Goal: Information Seeking & Learning: Learn about a topic

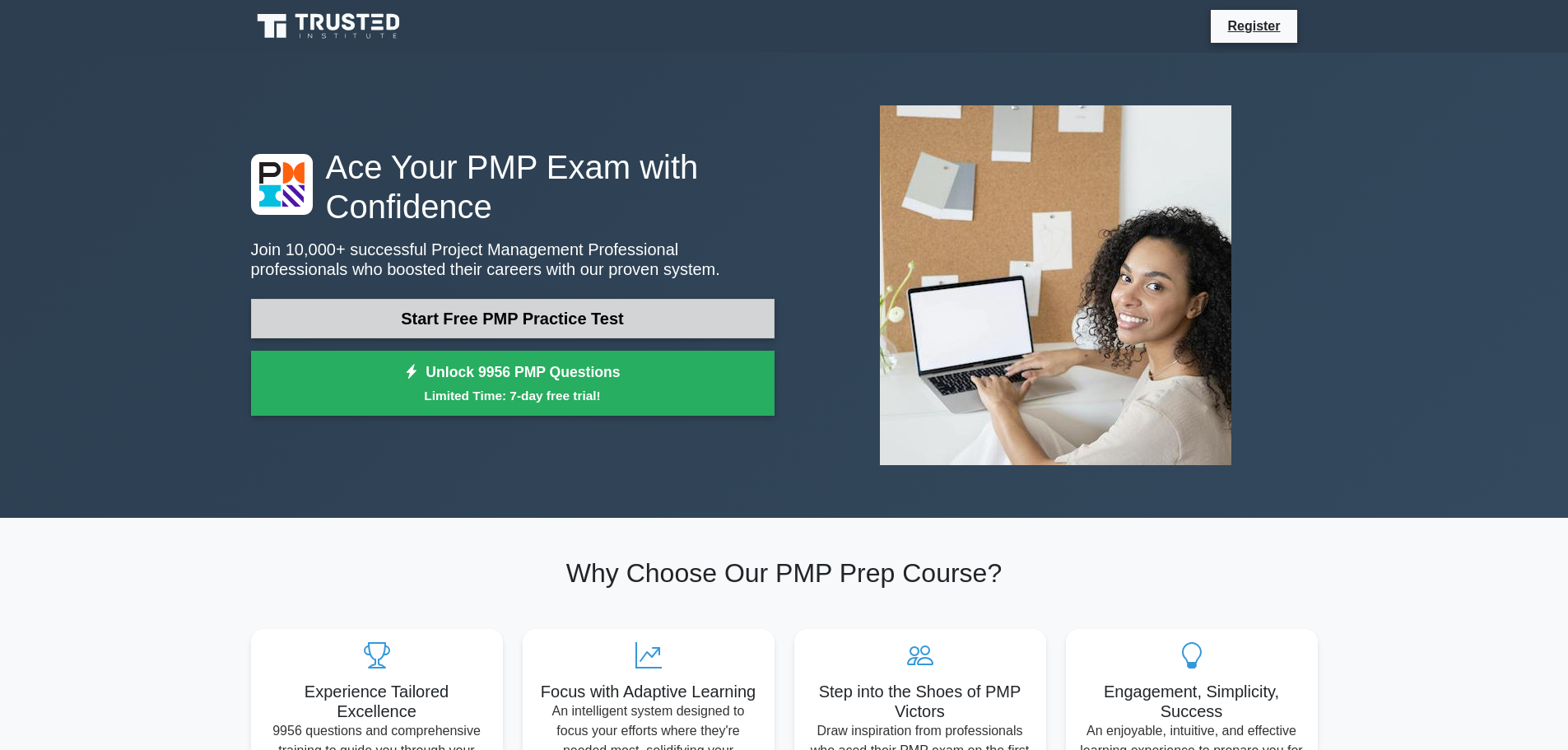
click at [610, 305] on link "Start Free PMP Practice Test" at bounding box center [513, 318] width 523 height 40
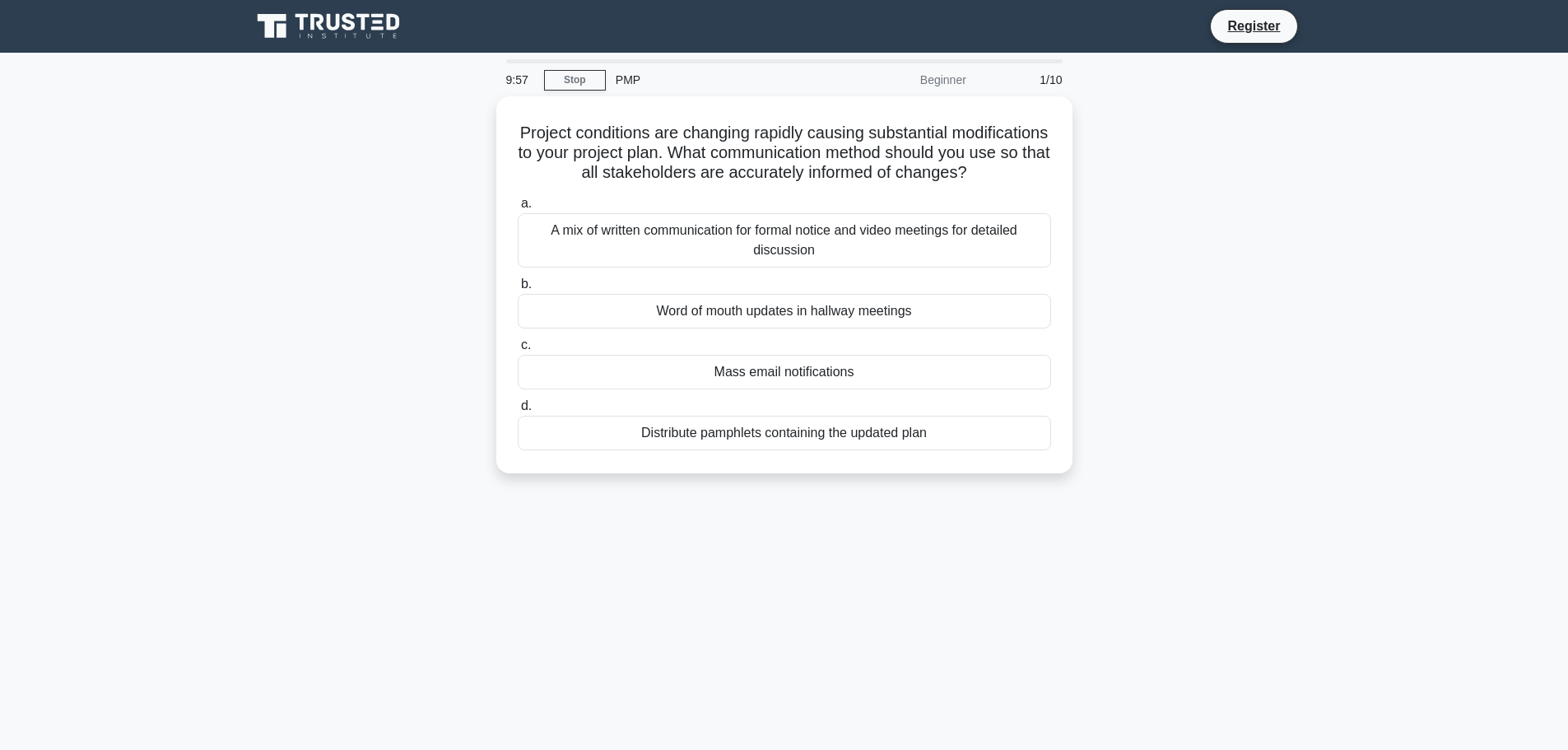
click at [352, 36] on icon at bounding box center [330, 26] width 158 height 32
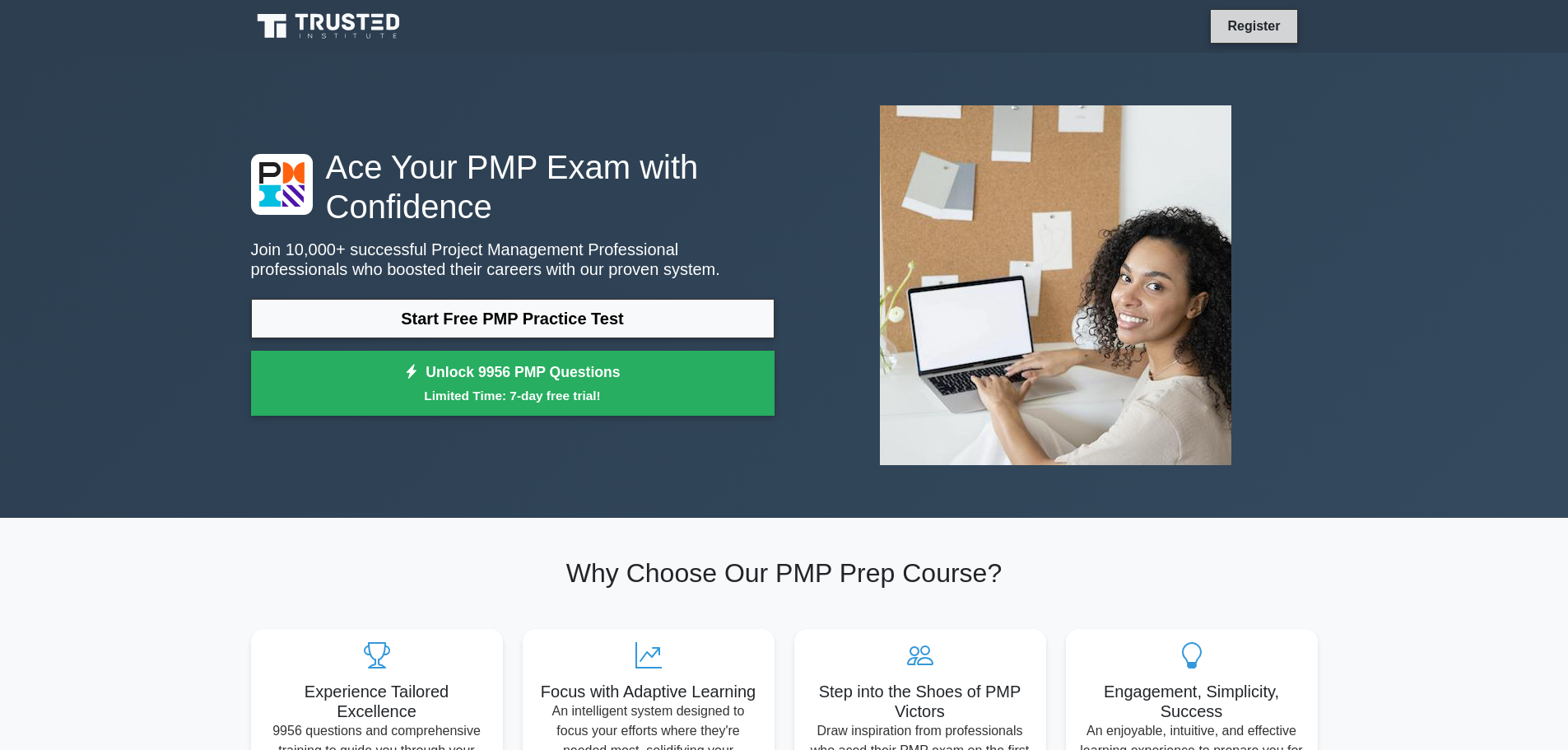
click at [1238, 24] on link "Register" at bounding box center [1254, 25] width 73 height 20
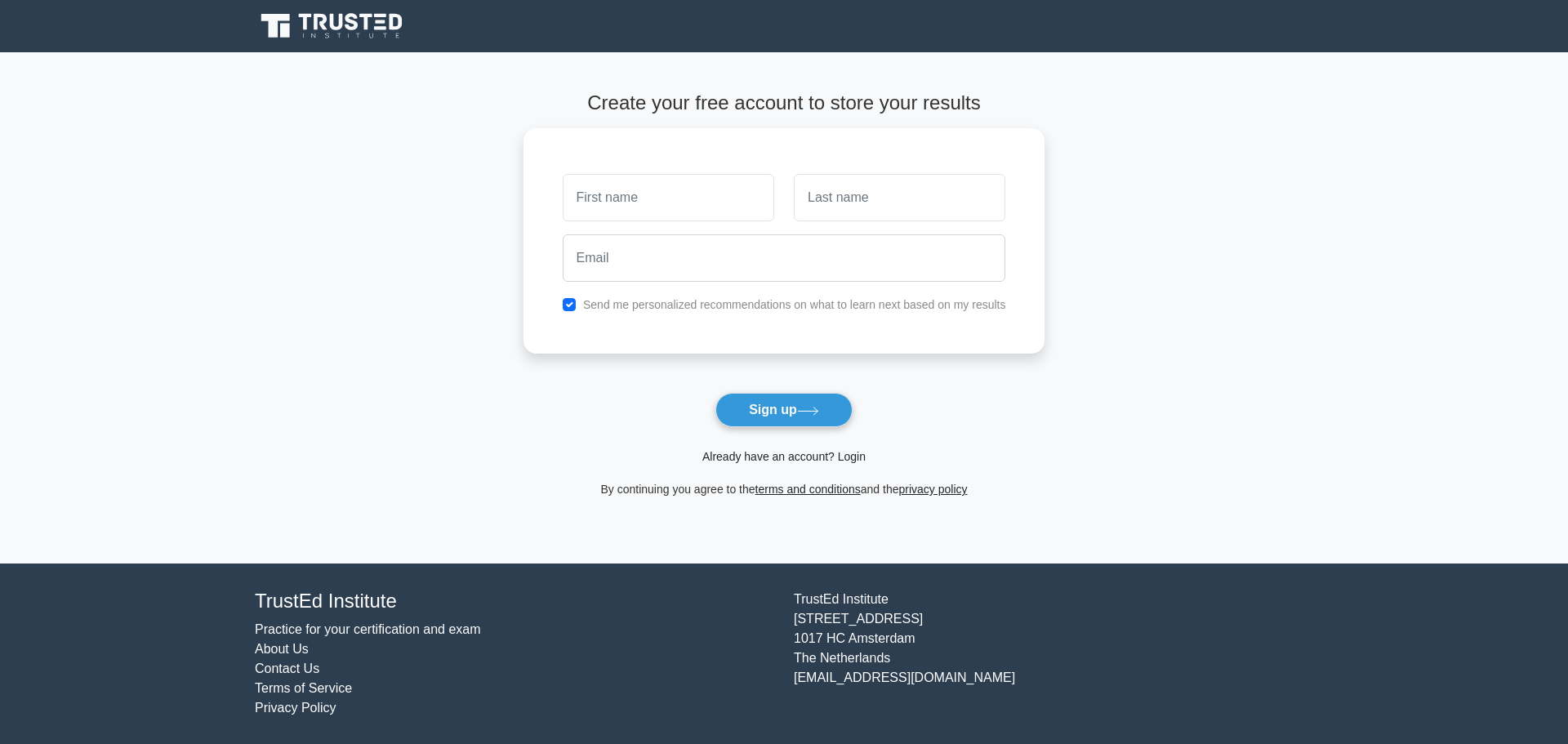
click at [791, 463] on link "Already have an account? Login" at bounding box center [784, 457] width 164 height 13
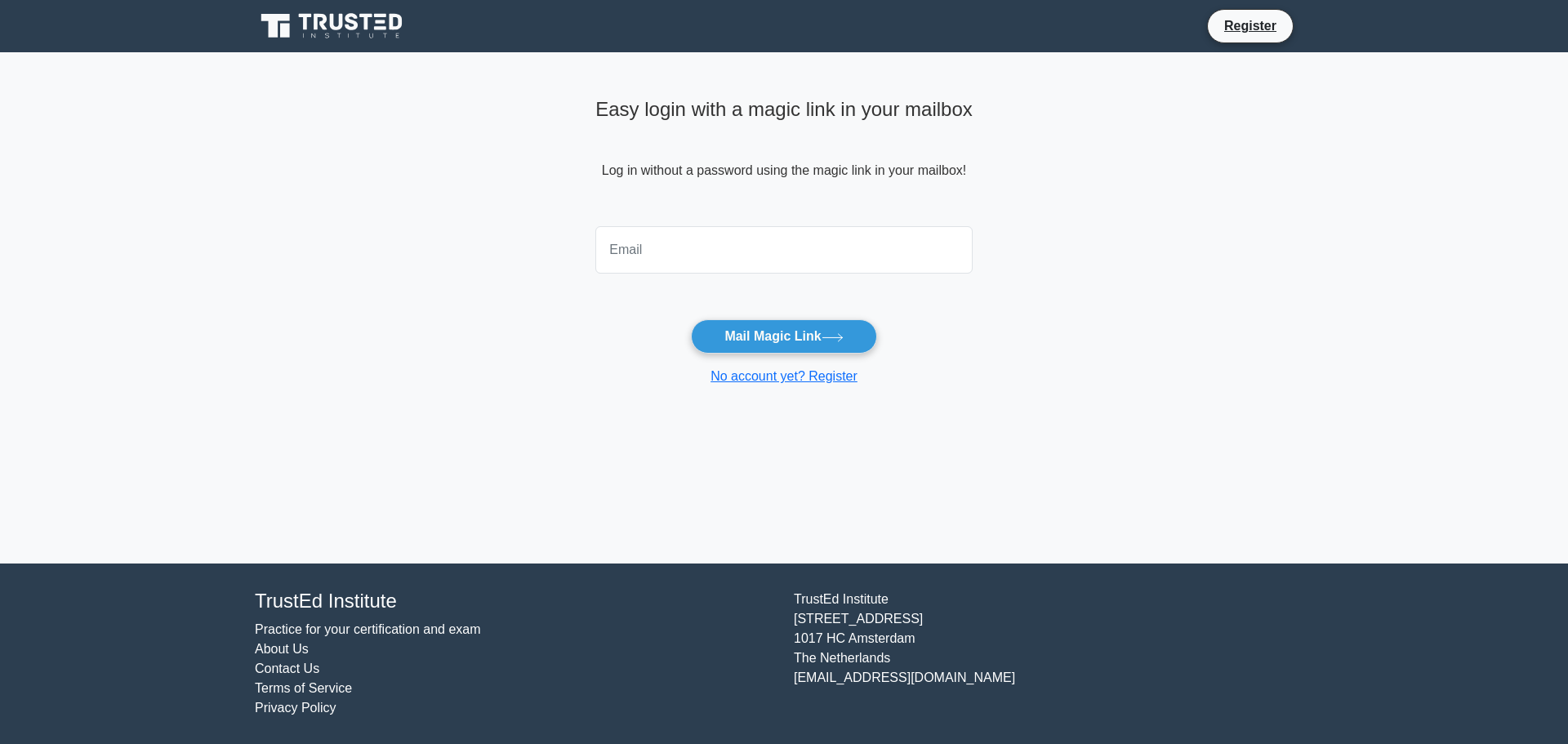
click at [710, 254] on input "email" at bounding box center [784, 250] width 377 height 47
type input "[EMAIL_ADDRESS][DOMAIN_NAME]"
click at [772, 333] on button "Mail Magic Link" at bounding box center [783, 336] width 186 height 34
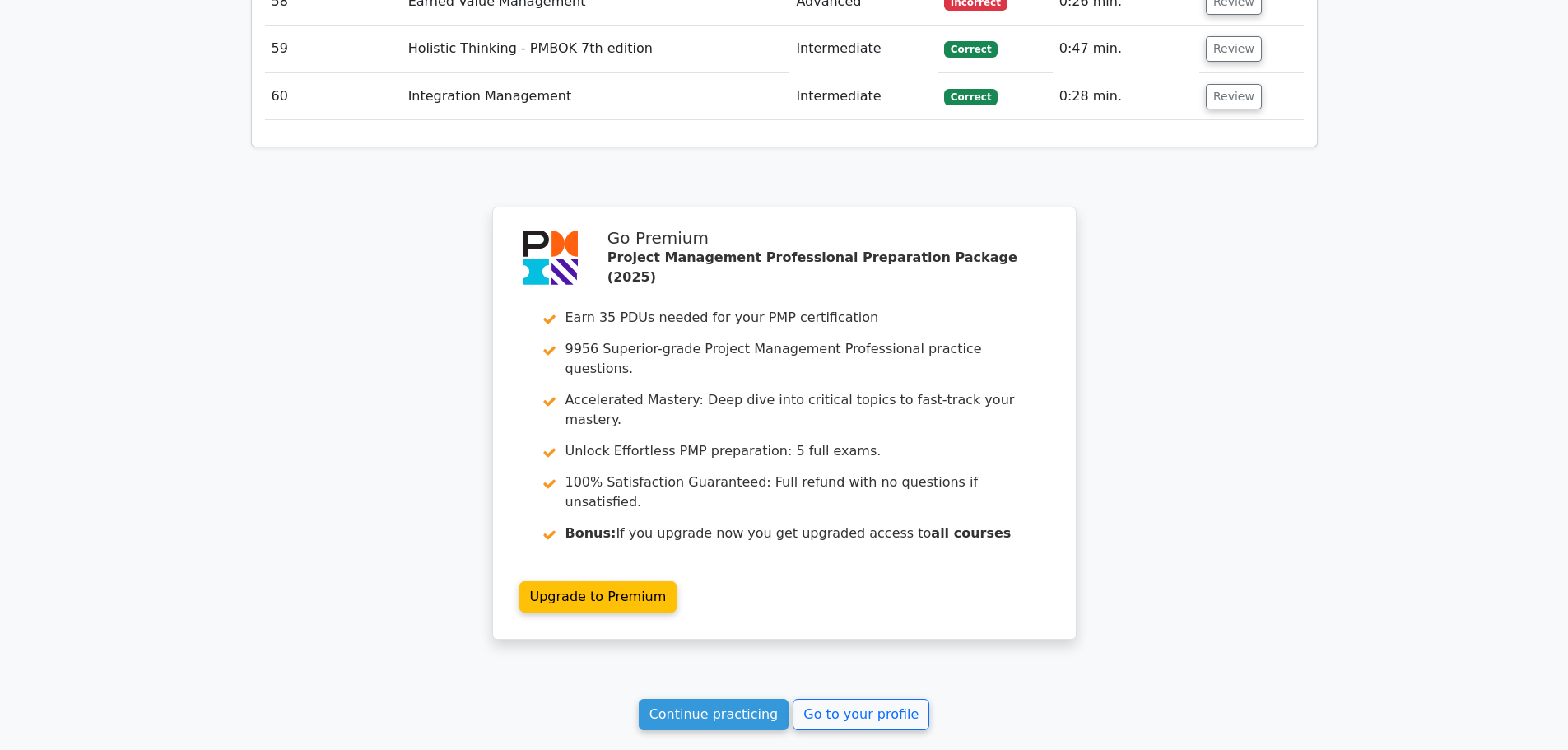
scroll to position [6097, 0]
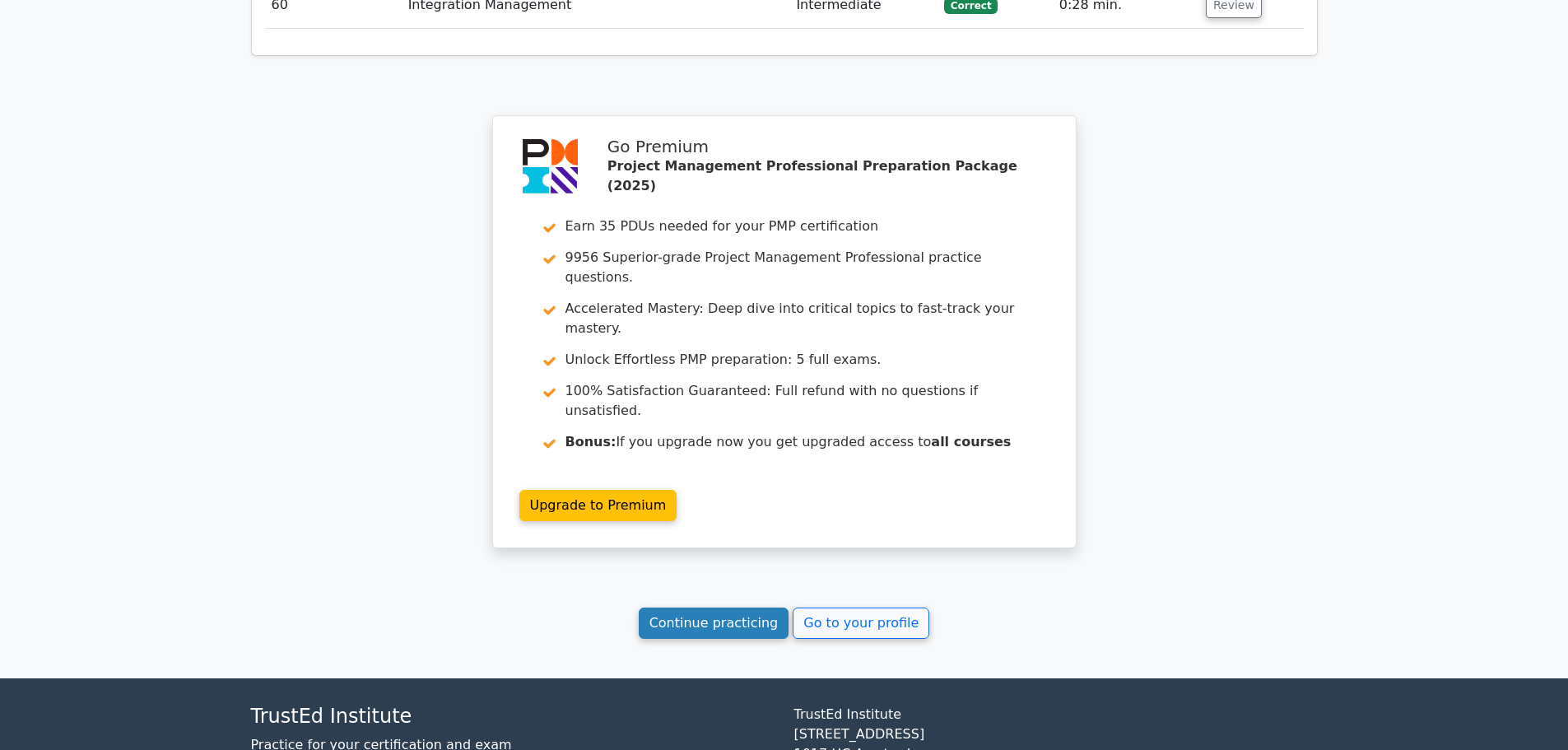
click at [752, 608] on link "Continue practicing" at bounding box center [715, 624] width 151 height 32
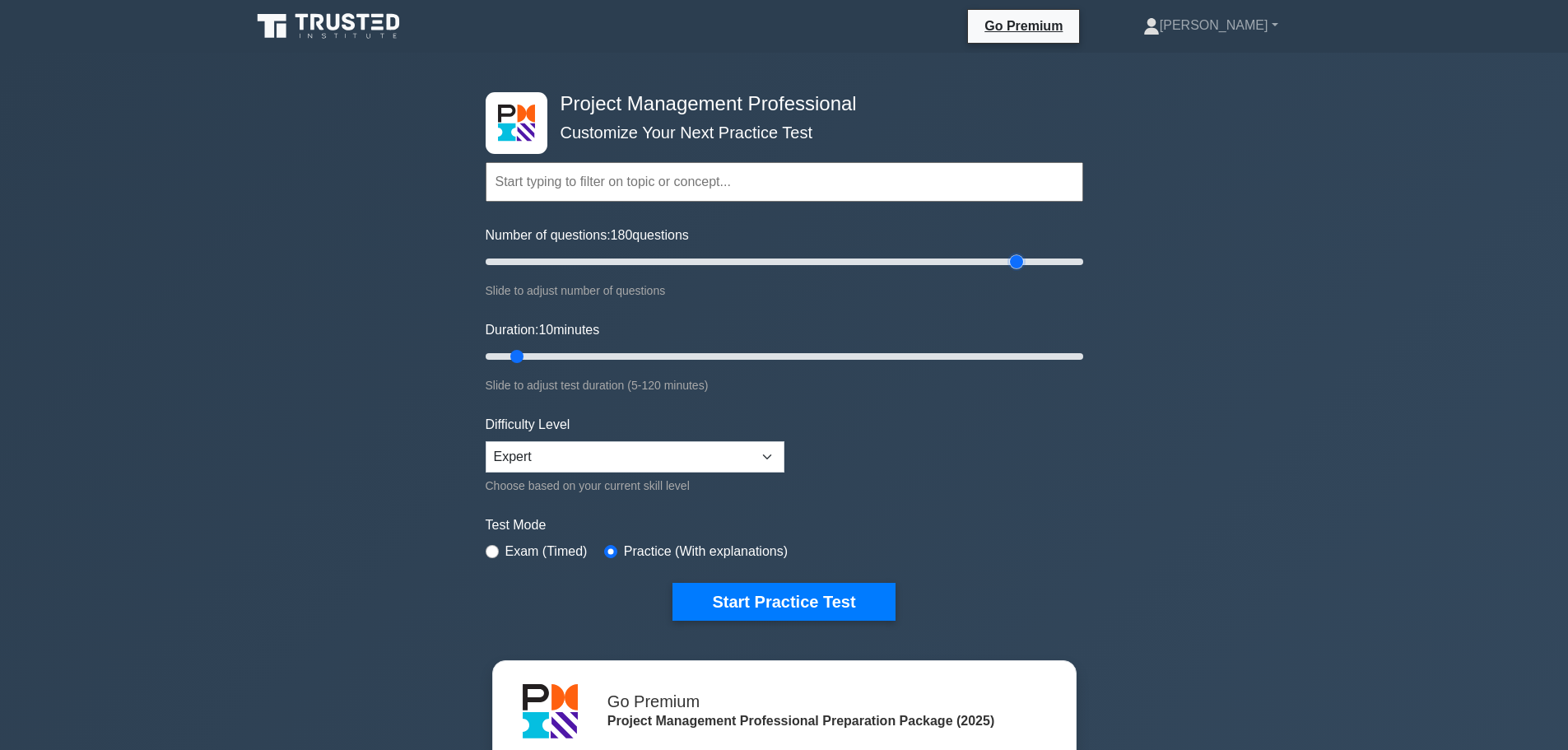
drag, startPoint x: 510, startPoint y: 261, endPoint x: 1013, endPoint y: 264, distance: 503.0
type input "180"
click at [1013, 264] on input "Number of questions: 180 questions" at bounding box center [784, 262] width 598 height 20
drag, startPoint x: 514, startPoint y: 357, endPoint x: 1104, endPoint y: 353, distance: 590.0
type input "120"
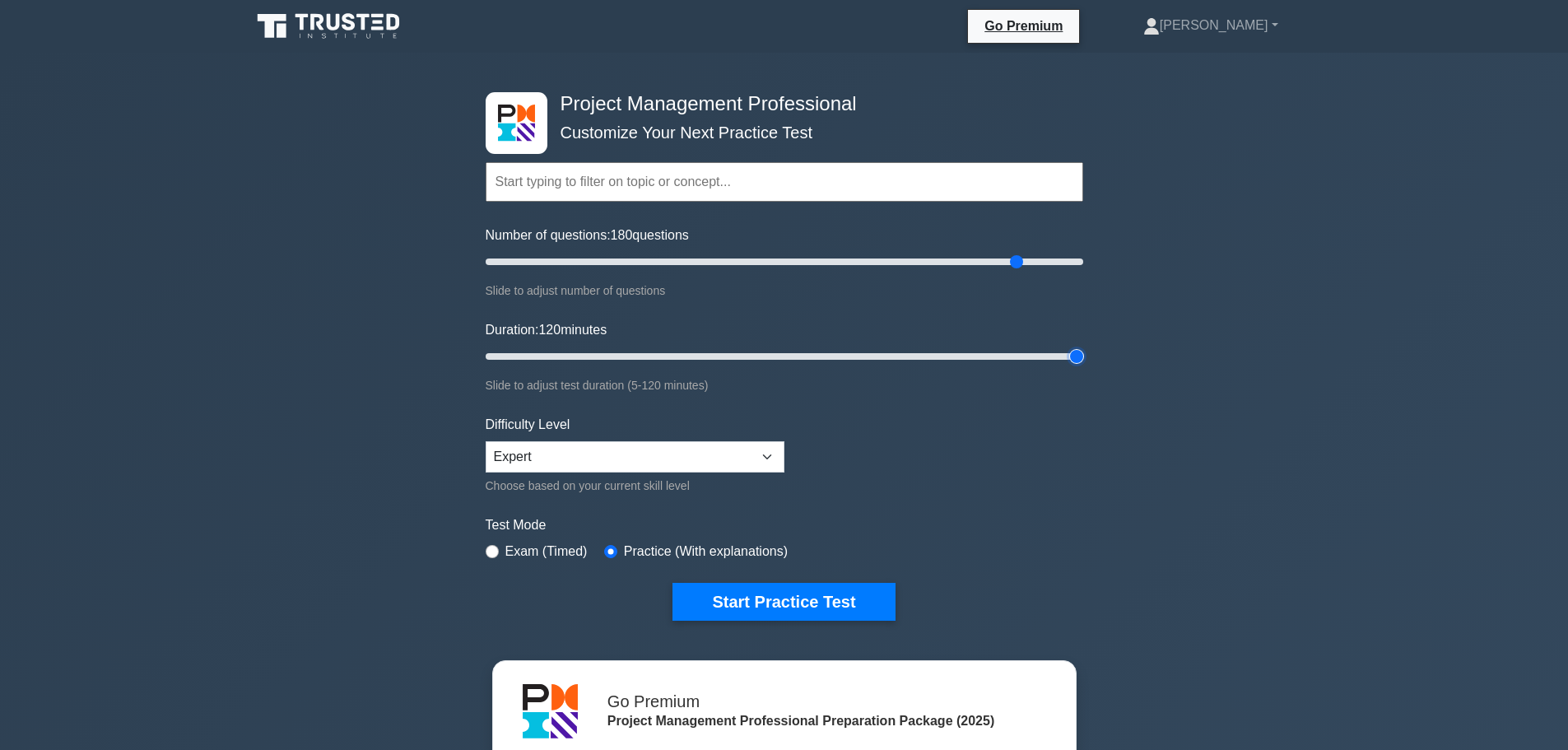
click at [1083, 353] on input "Duration: 120 minutes" at bounding box center [784, 357] width 598 height 20
drag, startPoint x: 1078, startPoint y: 358, endPoint x: 1100, endPoint y: 358, distance: 22.0
click at [1083, 358] on input "Duration: 120 minutes" at bounding box center [784, 357] width 598 height 20
click at [759, 602] on button "Start Practice Test" at bounding box center [783, 602] width 222 height 38
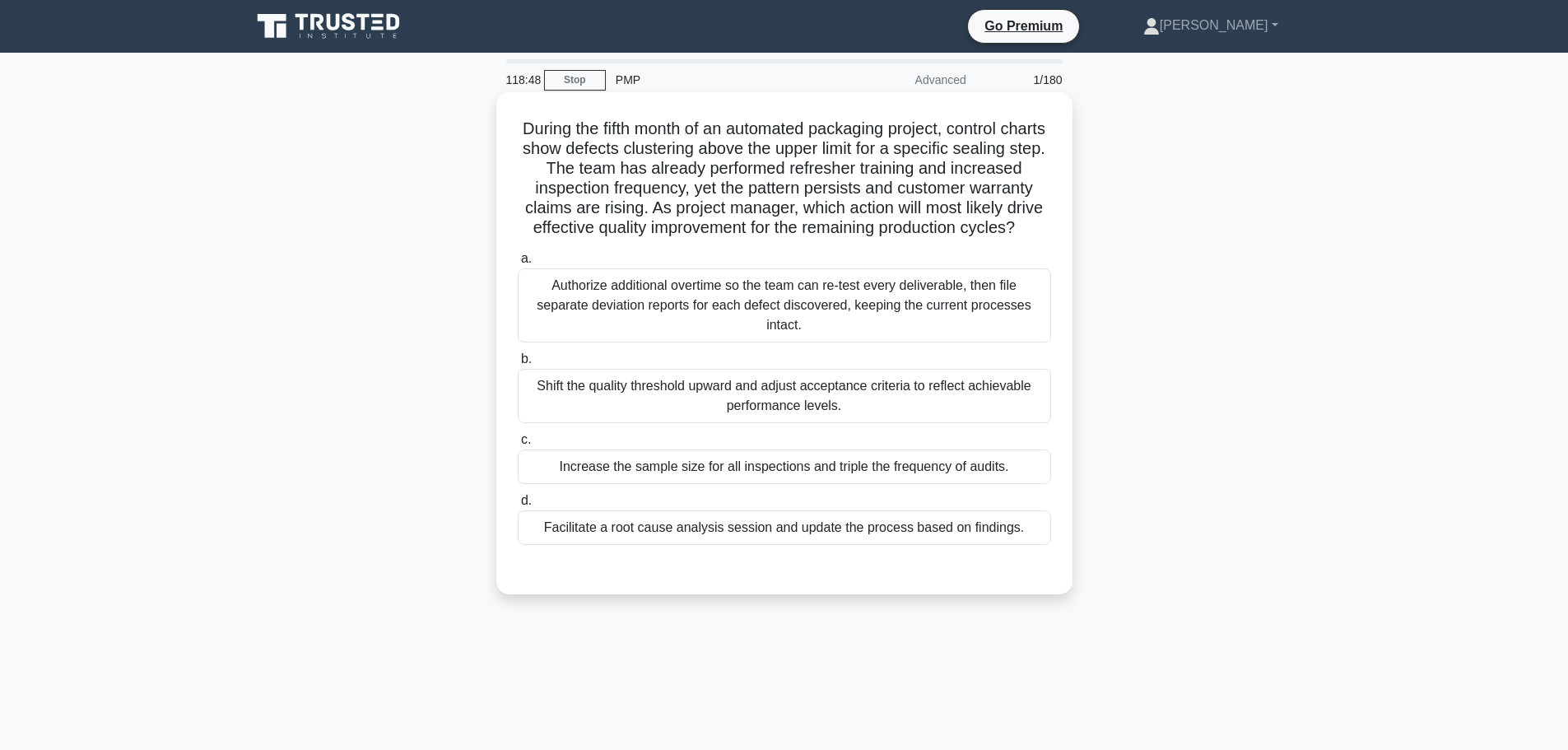
click at [744, 545] on div "Facilitate a root cause analysis session and update the process based on findin…" at bounding box center [785, 527] width 534 height 34
click at [518, 507] on input "d. Facilitate a root cause analysis session and update the process based on fin…" at bounding box center [518, 501] width 0 height 11
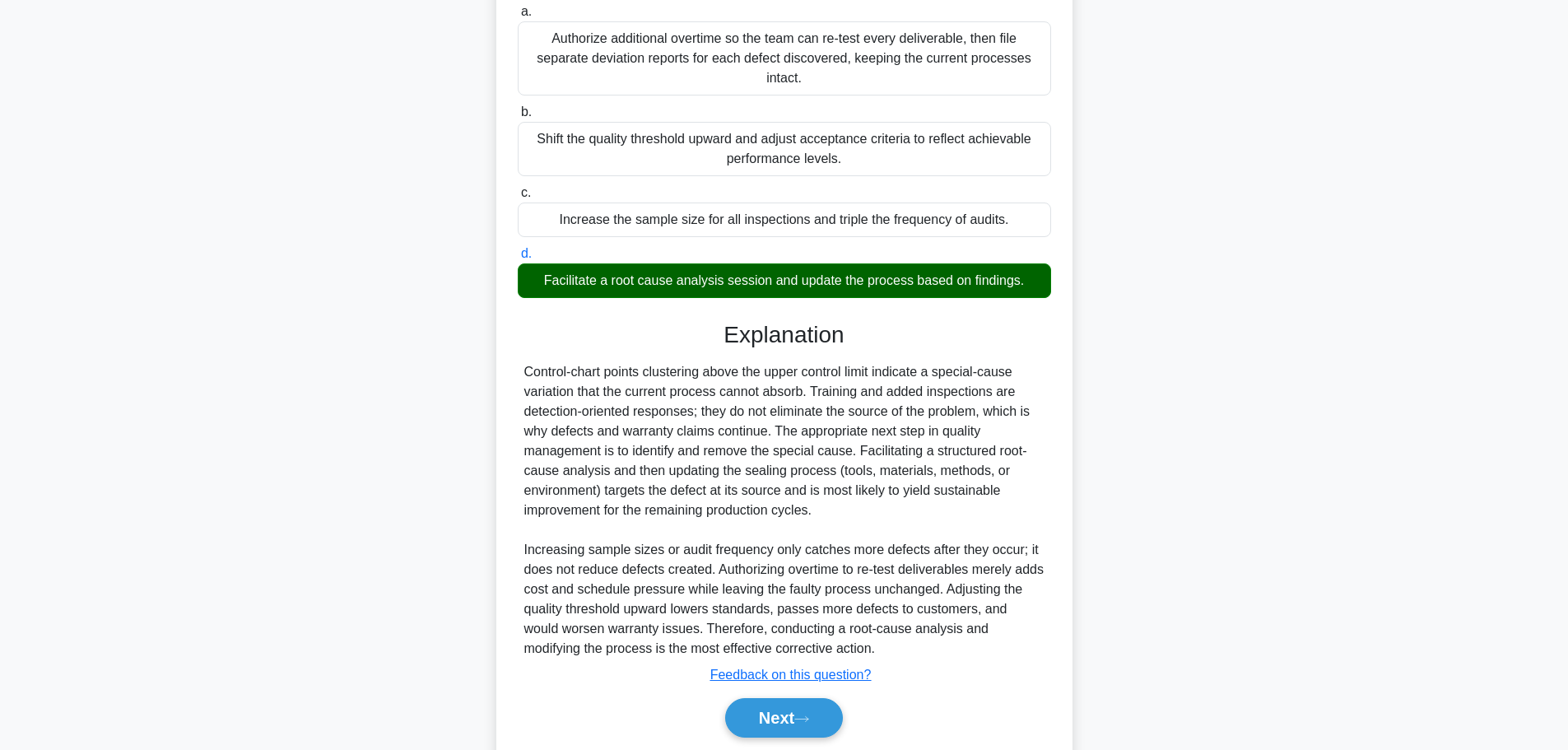
scroll to position [325, 0]
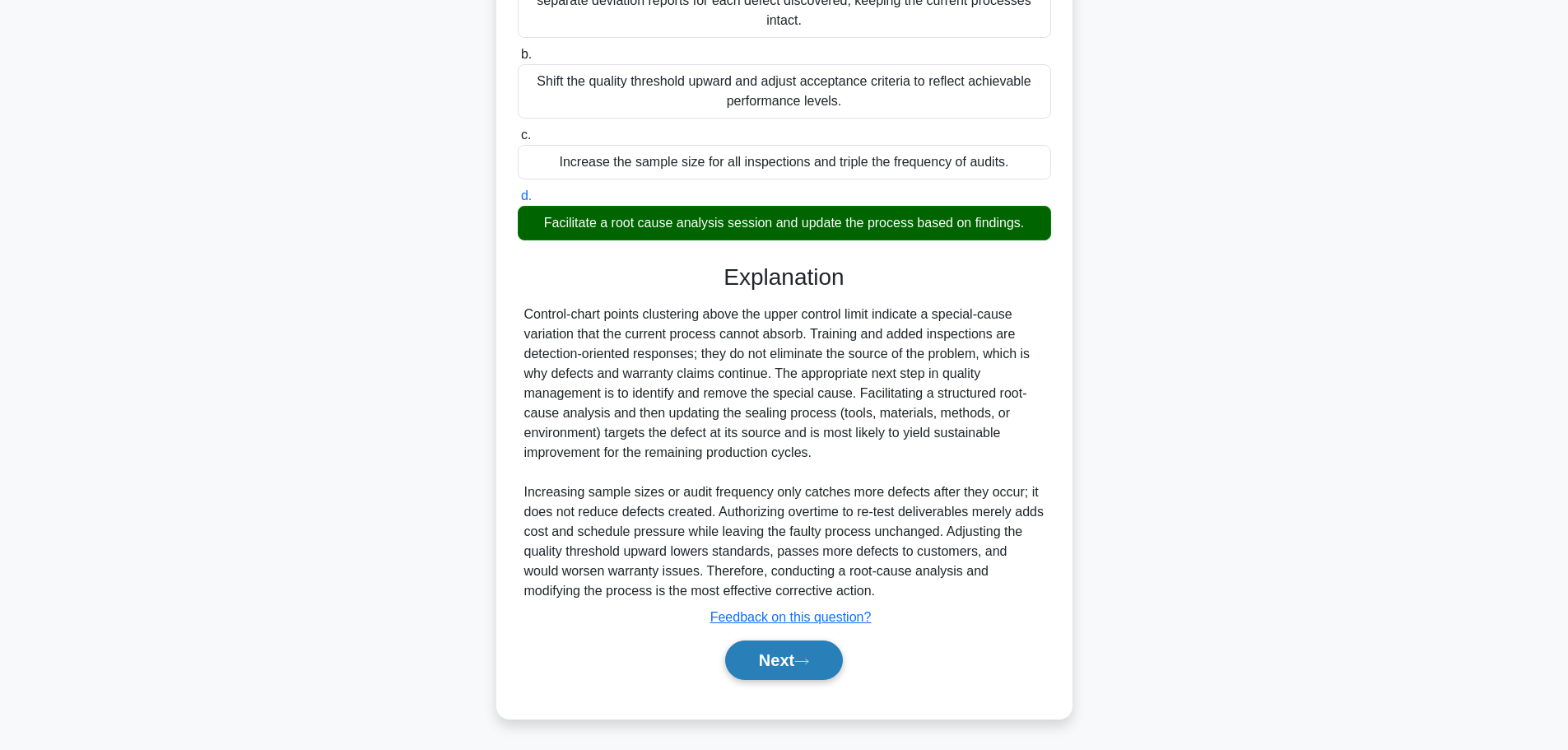
click at [788, 666] on button "Next" at bounding box center [784, 660] width 118 height 40
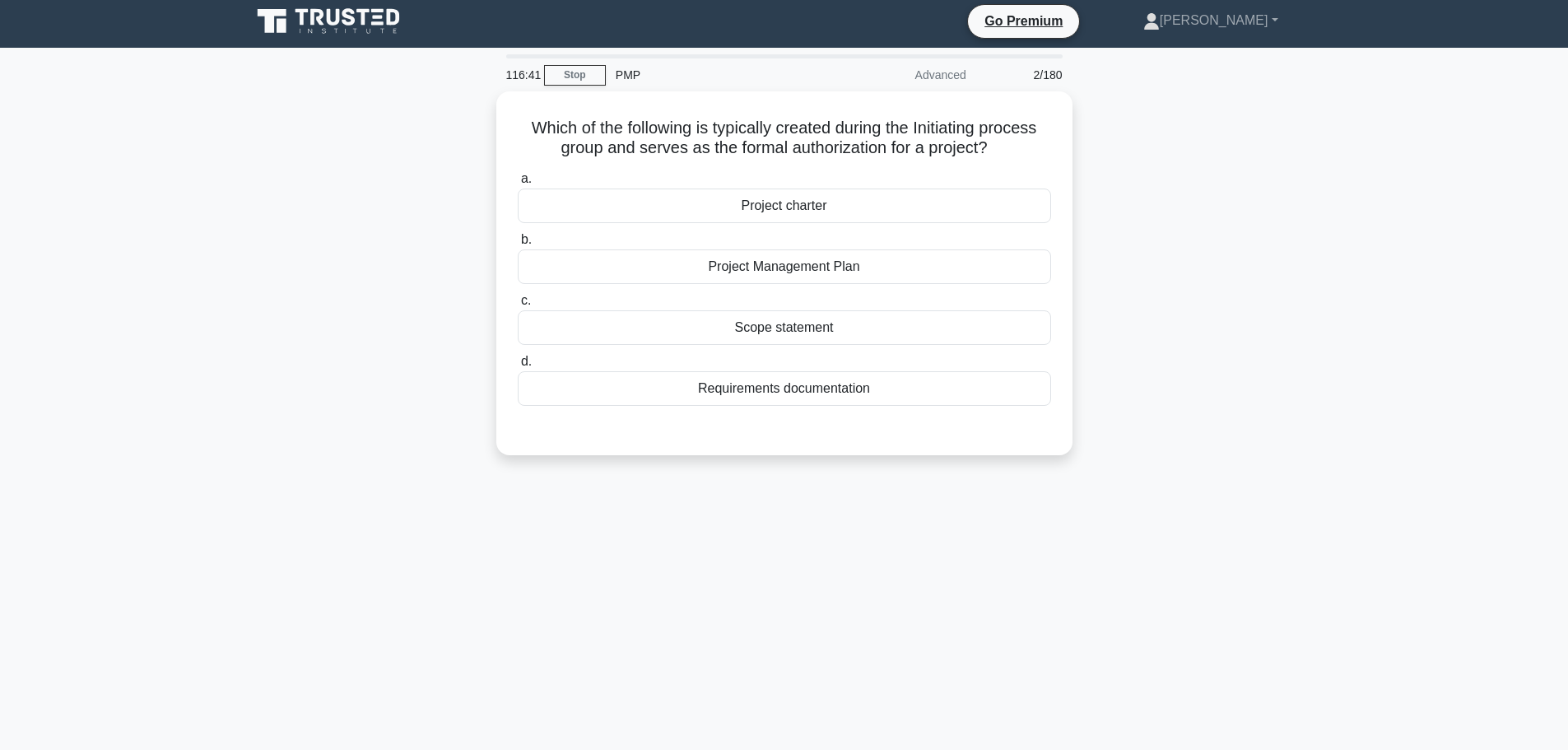
scroll to position [0, 0]
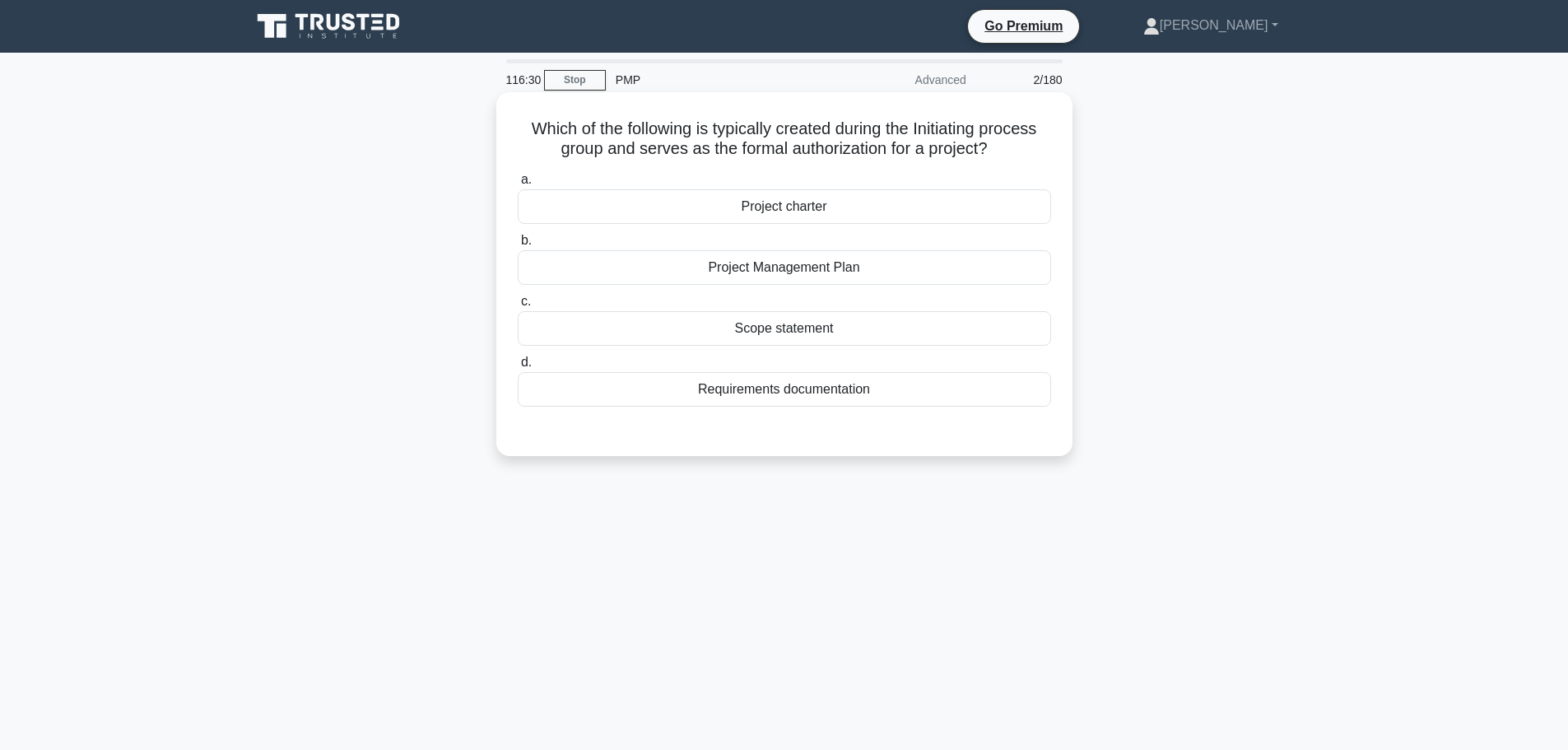
click at [868, 213] on div "Project charter" at bounding box center [785, 206] width 534 height 34
click at [518, 185] on input "a. Project charter" at bounding box center [518, 180] width 0 height 11
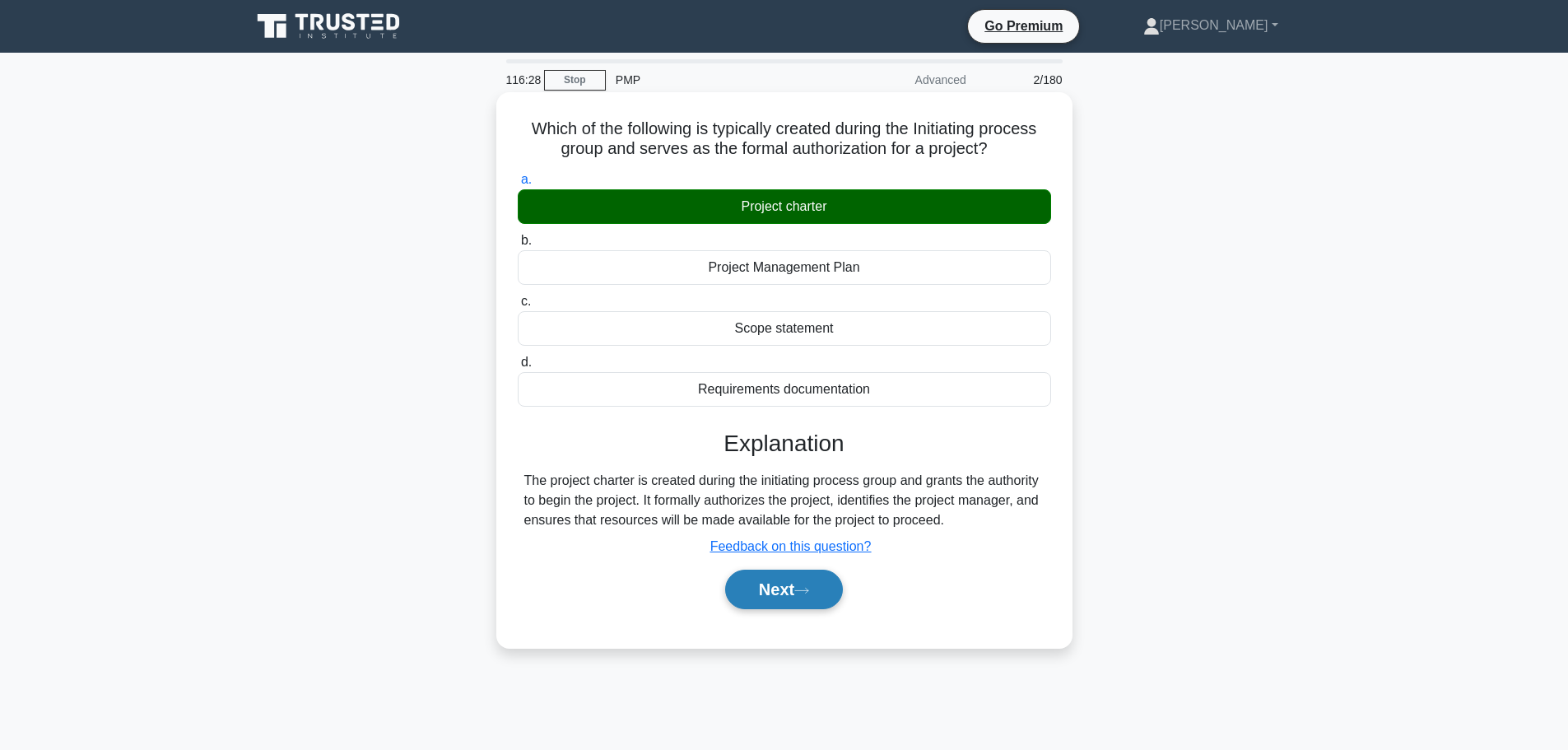
click at [785, 591] on button "Next" at bounding box center [784, 589] width 118 height 40
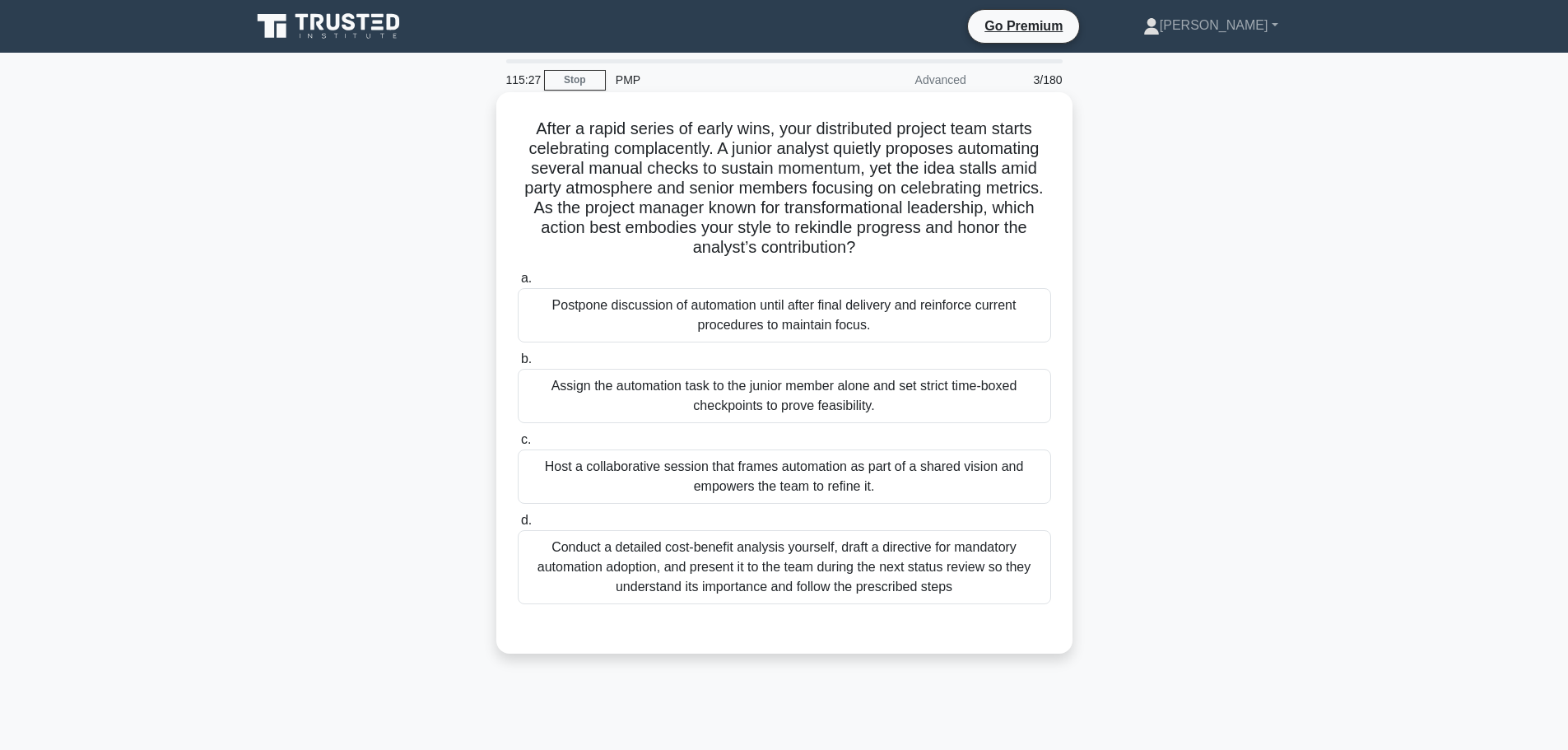
click at [885, 487] on div "Host a collaborative session that frames automation as part of a shared vision …" at bounding box center [785, 477] width 534 height 54
click at [518, 445] on input "c. Host a collaborative session that frames automation as part of a shared visi…" at bounding box center [518, 440] width 0 height 11
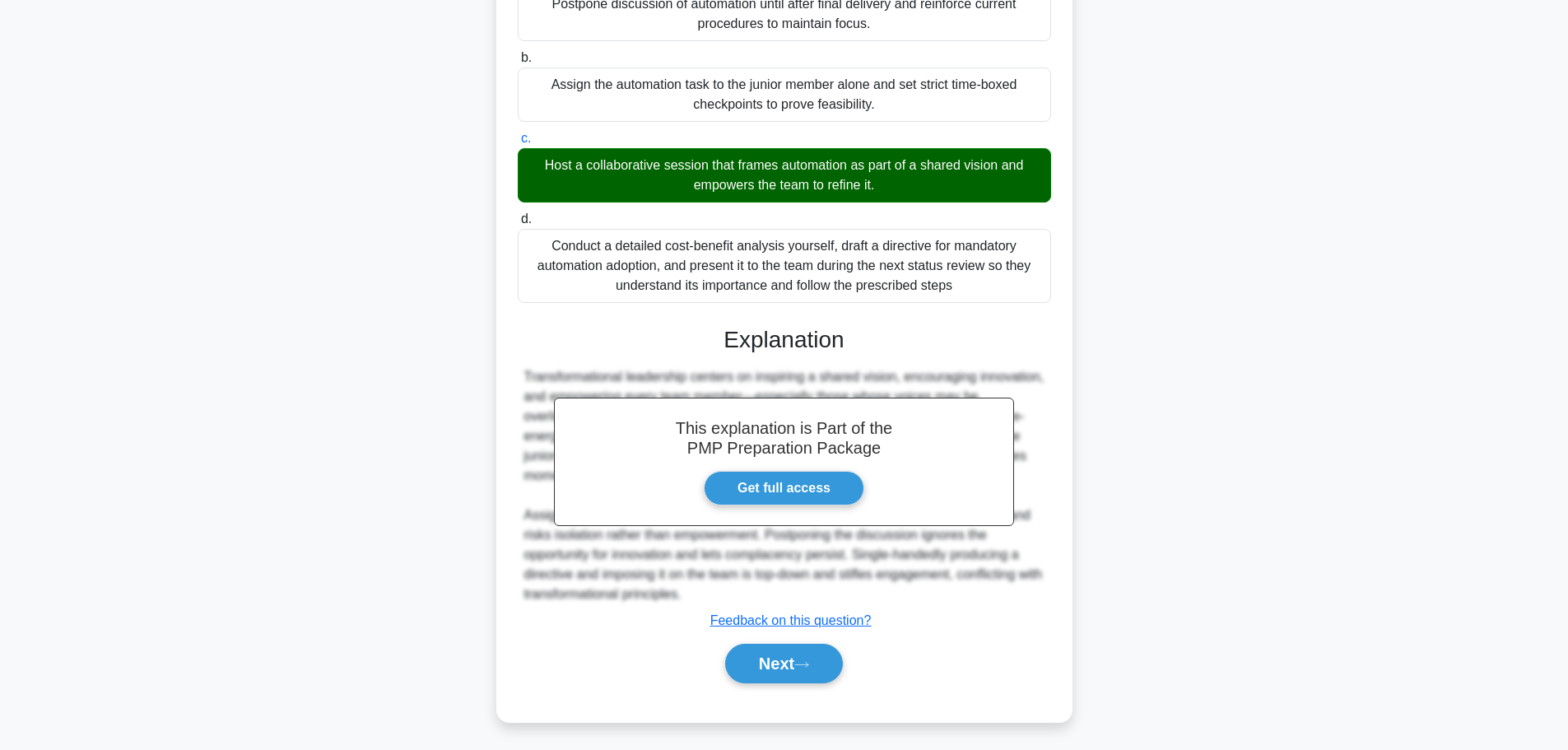
scroll to position [306, 0]
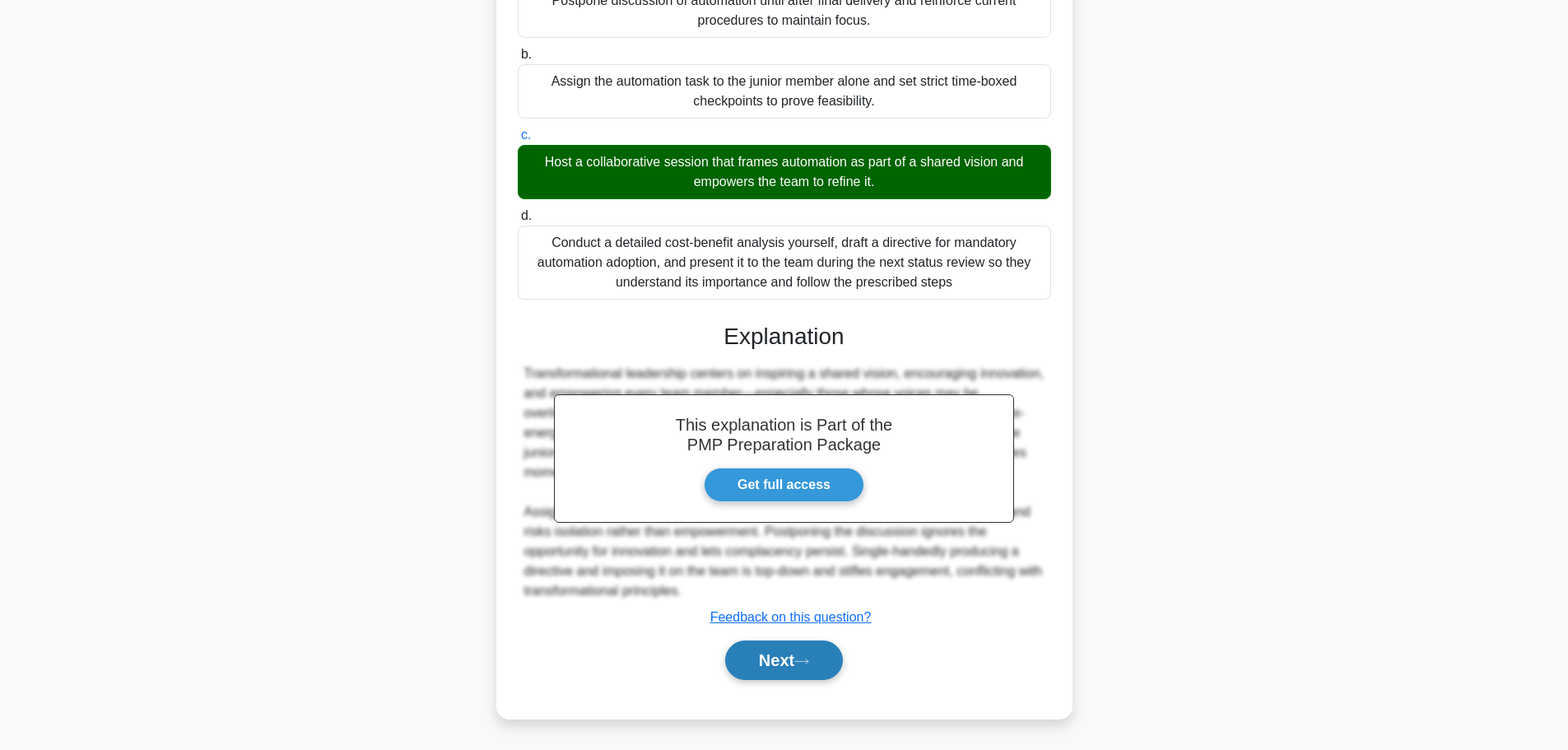
click at [795, 667] on button "Next" at bounding box center [784, 660] width 118 height 40
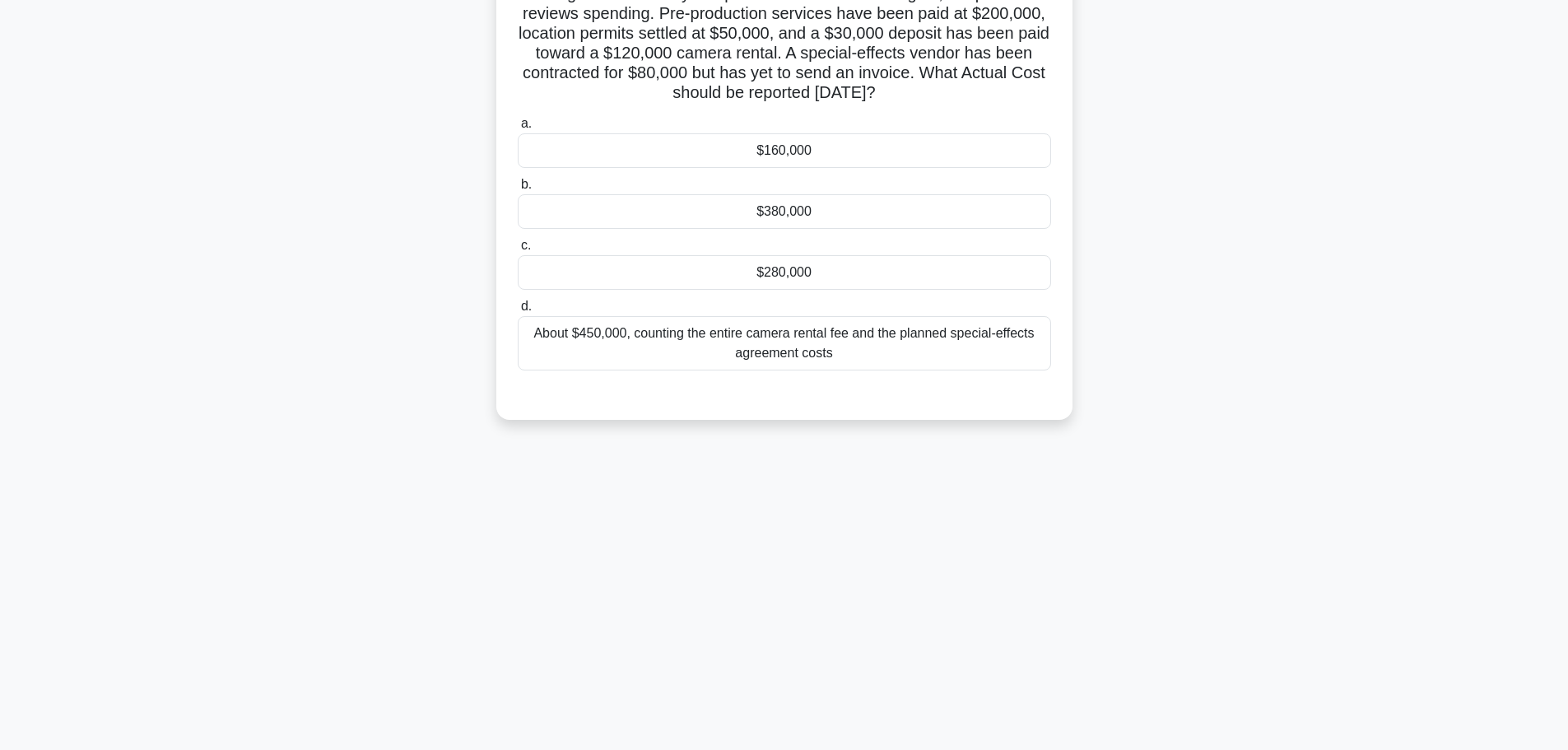
scroll to position [0, 0]
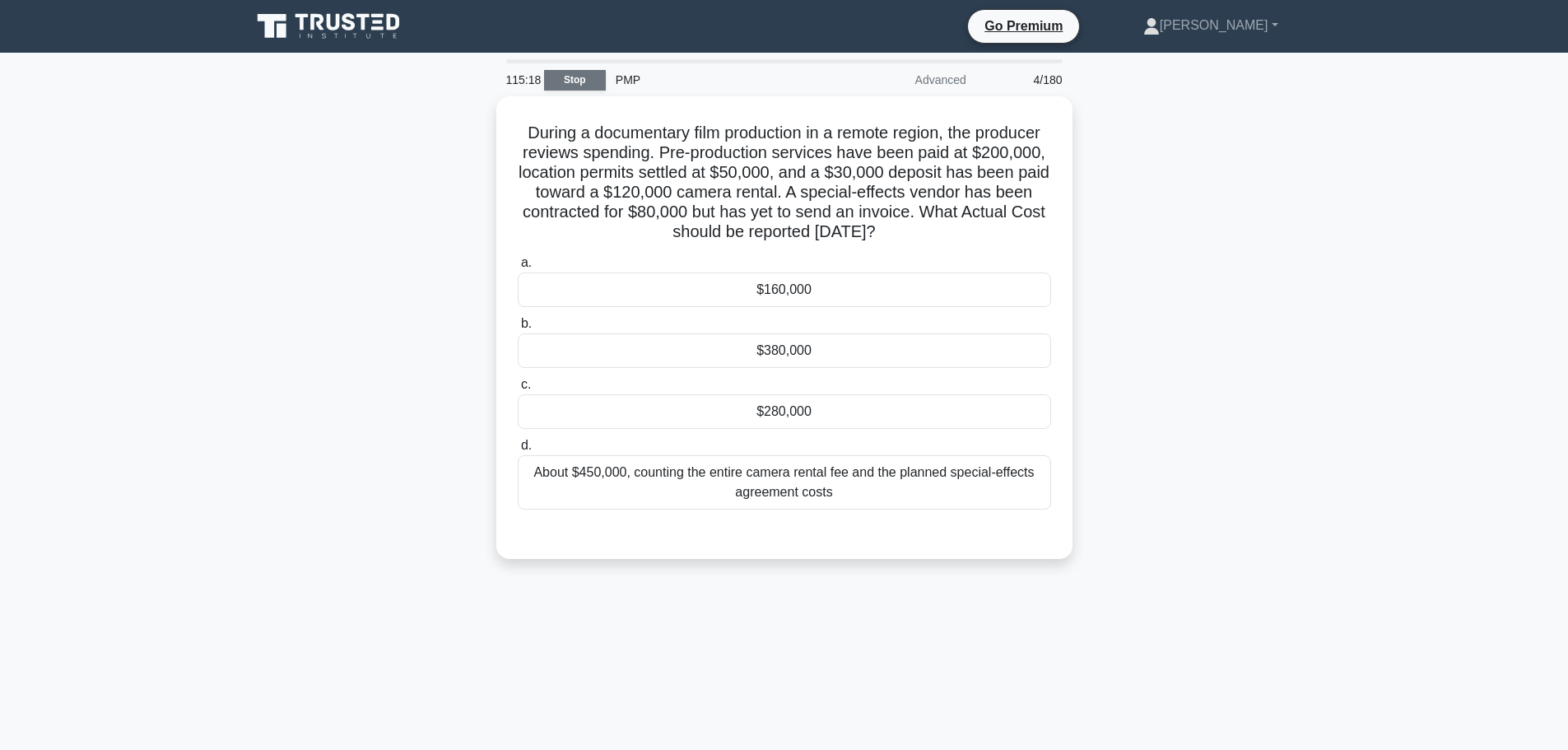
click at [585, 76] on link "Stop" at bounding box center [575, 80] width 61 height 20
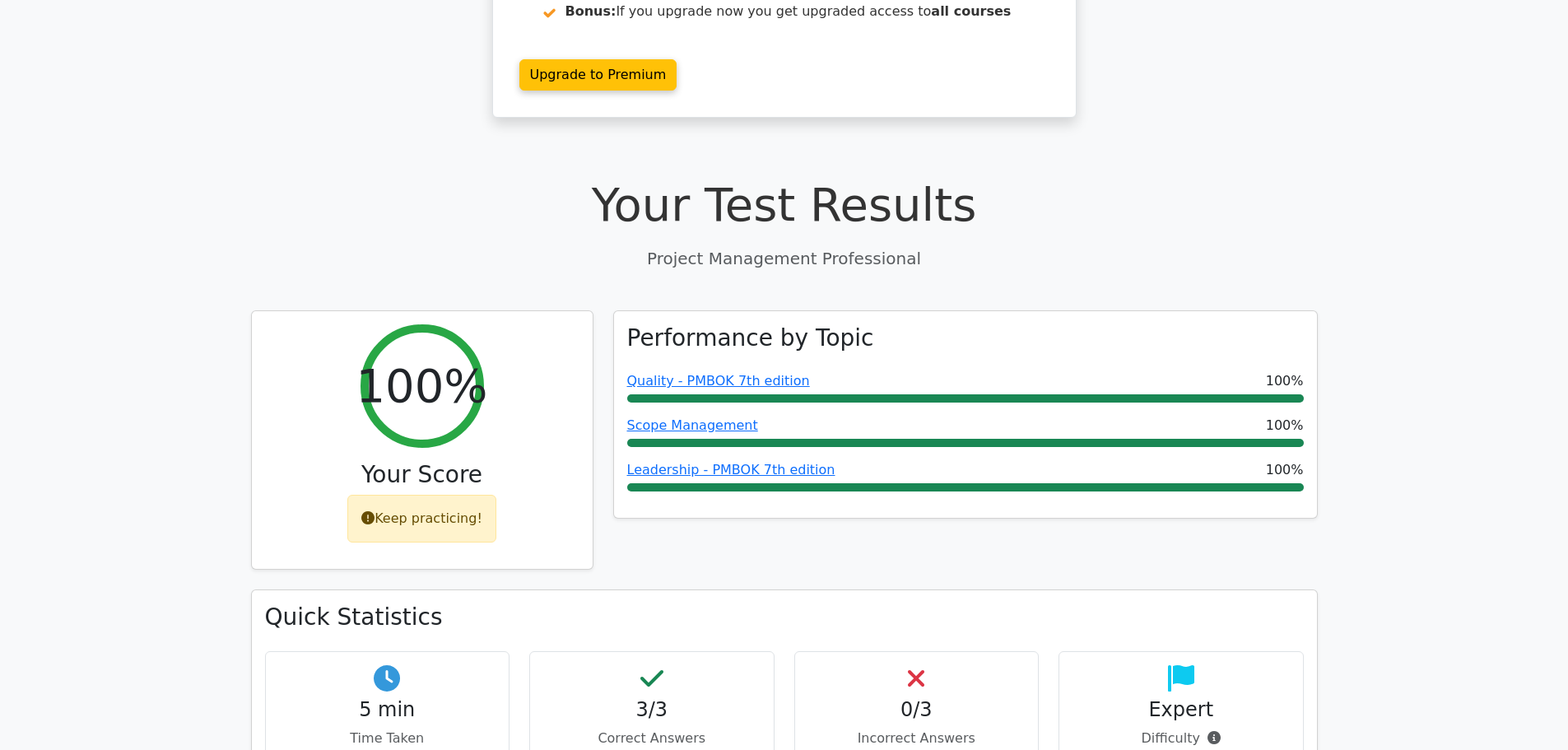
scroll to position [247, 0]
